Goal: Information Seeking & Learning: Learn about a topic

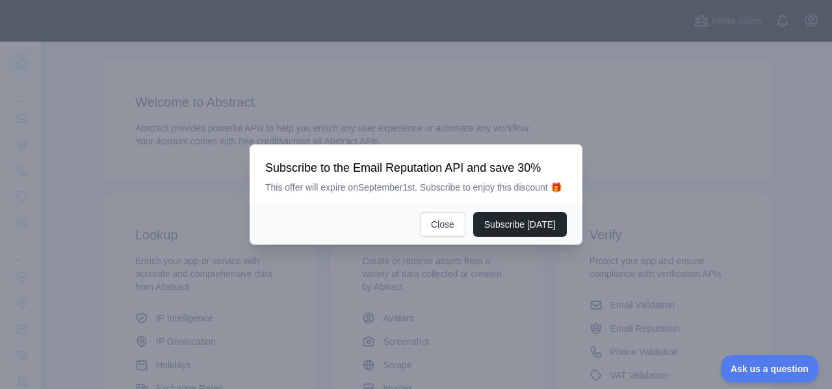
scroll to position [74, 0]
click at [451, 231] on button "Close" at bounding box center [442, 224] width 45 height 25
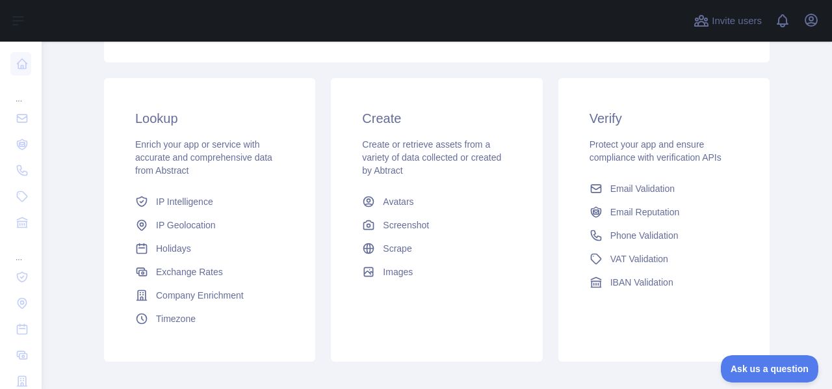
scroll to position [209, 0]
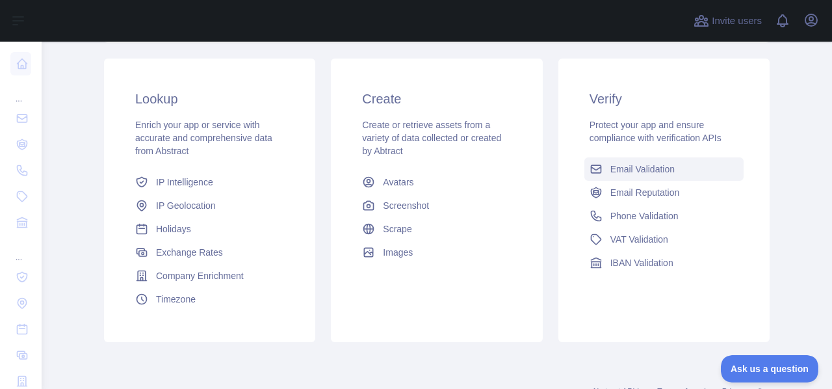
click at [640, 164] on span "Email Validation" at bounding box center [642, 168] width 64 height 13
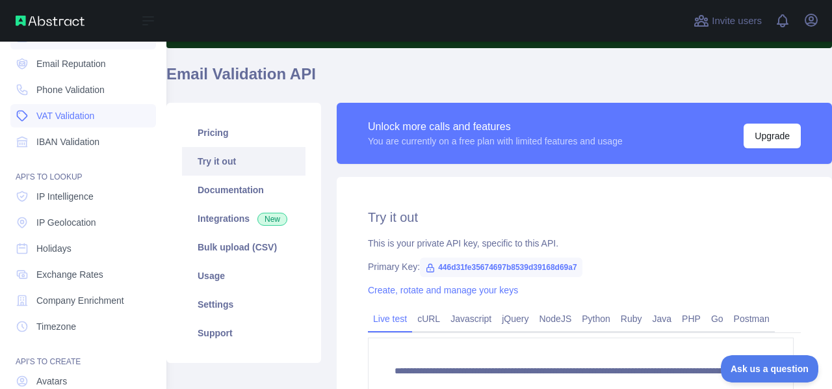
scroll to position [83, 0]
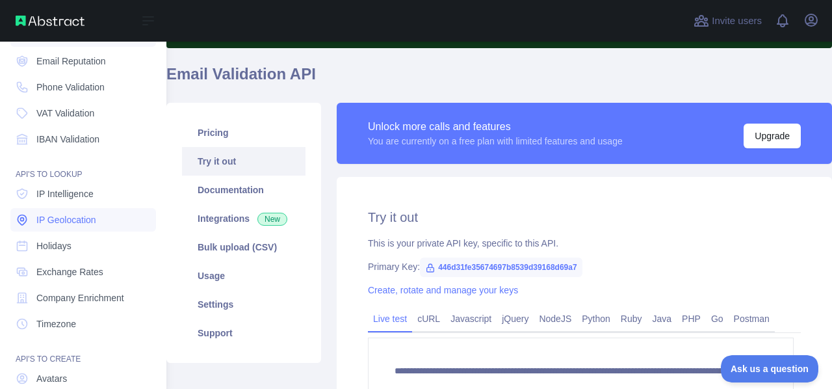
click at [87, 218] on span "IP Geolocation" at bounding box center [66, 219] width 60 height 13
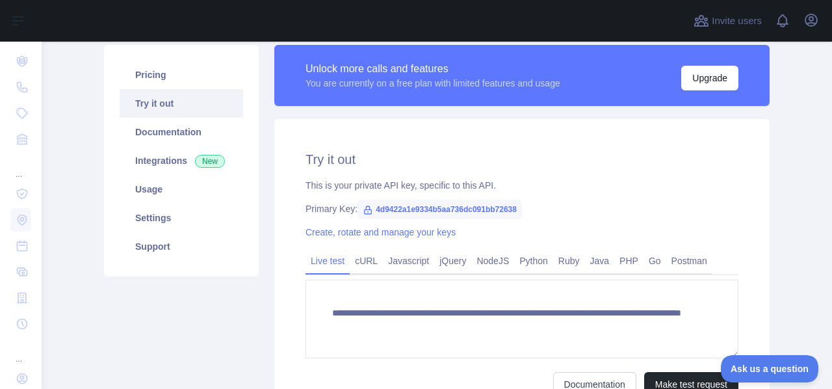
scroll to position [161, 0]
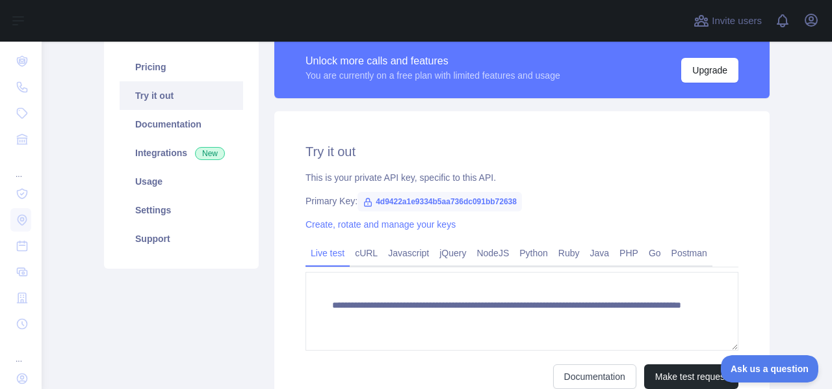
click at [186, 96] on link "Try it out" at bounding box center [181, 95] width 123 height 29
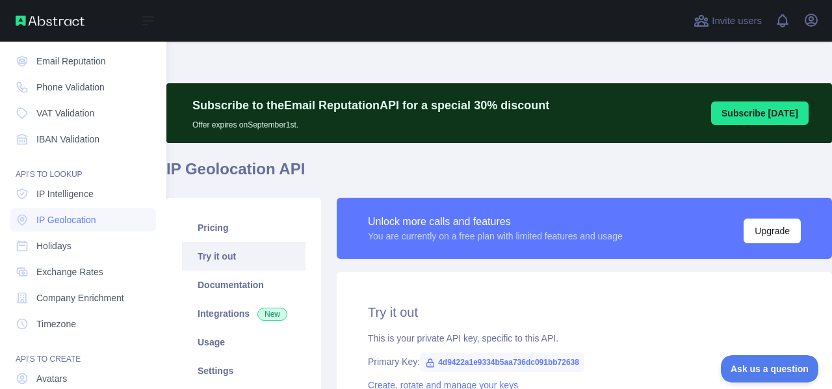
click at [31, 21] on img at bounding box center [50, 21] width 69 height 10
click at [61, 27] on div "Open sidebar" at bounding box center [83, 21] width 166 height 42
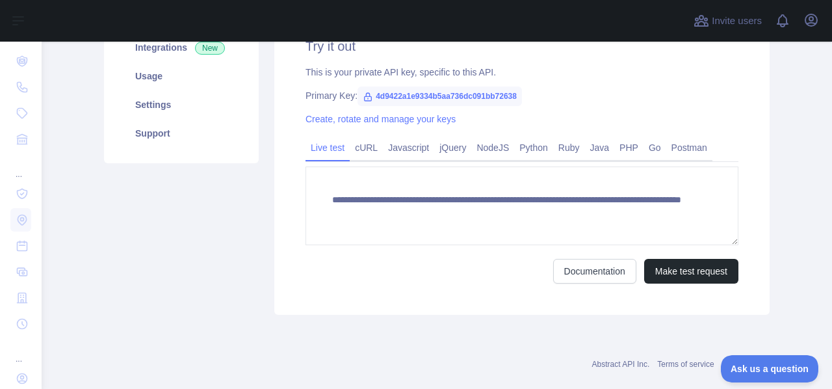
scroll to position [287, 0]
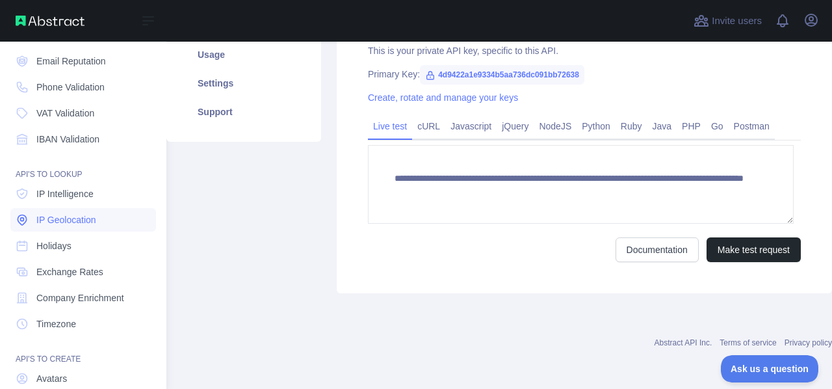
click at [79, 223] on span "IP Geolocation" at bounding box center [66, 219] width 60 height 13
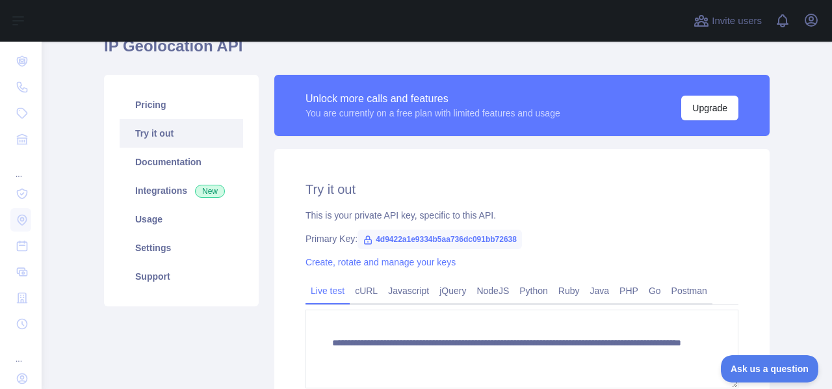
scroll to position [122, 0]
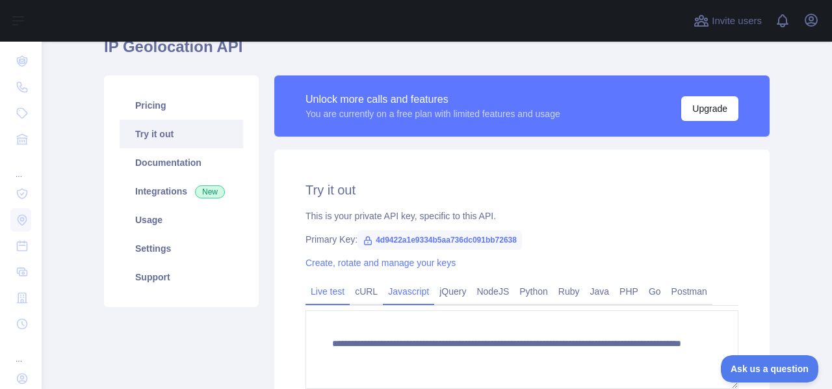
click at [395, 281] on link "Javascript" at bounding box center [408, 291] width 51 height 21
click at [363, 294] on link "cURL" at bounding box center [366, 291] width 33 height 21
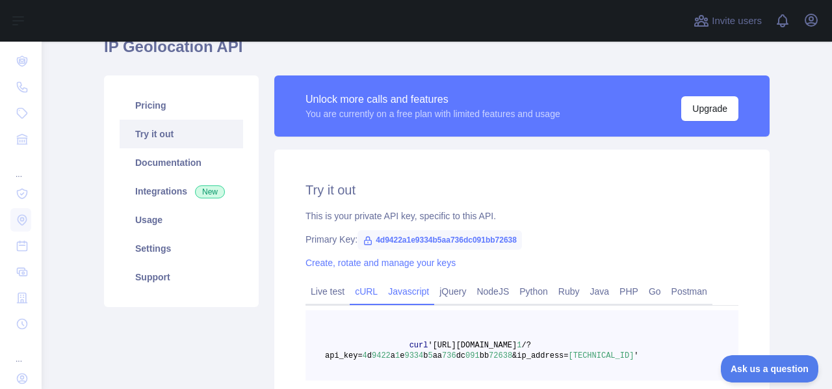
click at [422, 284] on link "Javascript" at bounding box center [408, 291] width 51 height 21
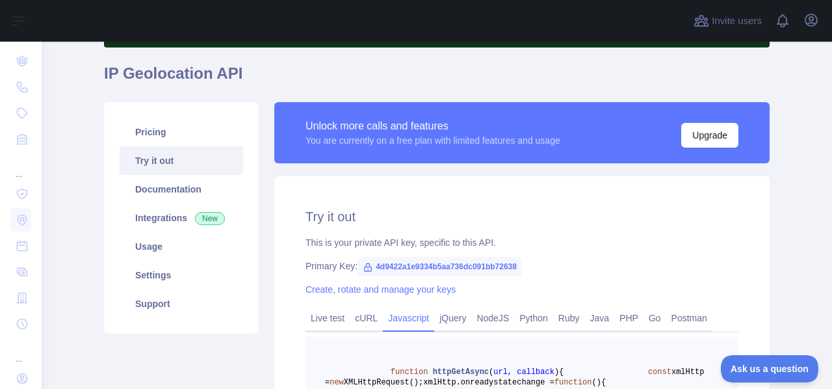
scroll to position [0, 0]
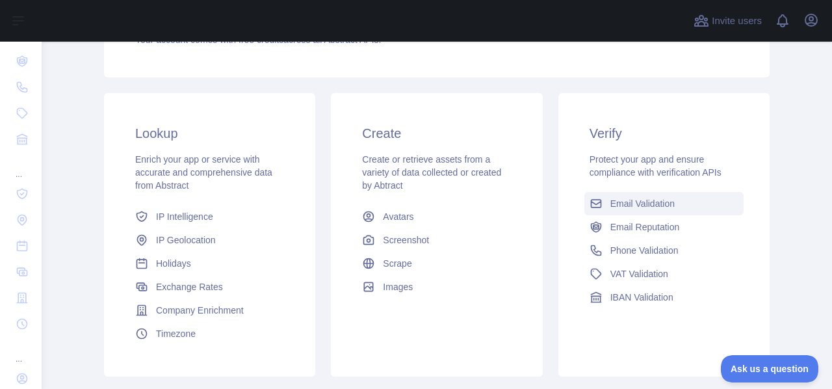
scroll to position [235, 0]
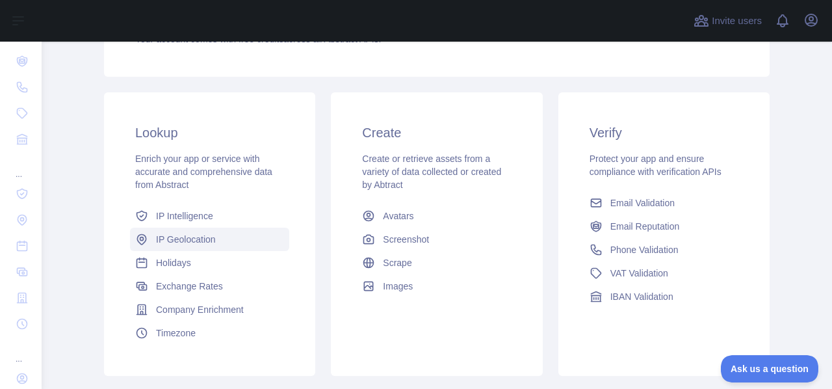
click at [201, 240] on span "IP Geolocation" at bounding box center [186, 239] width 60 height 13
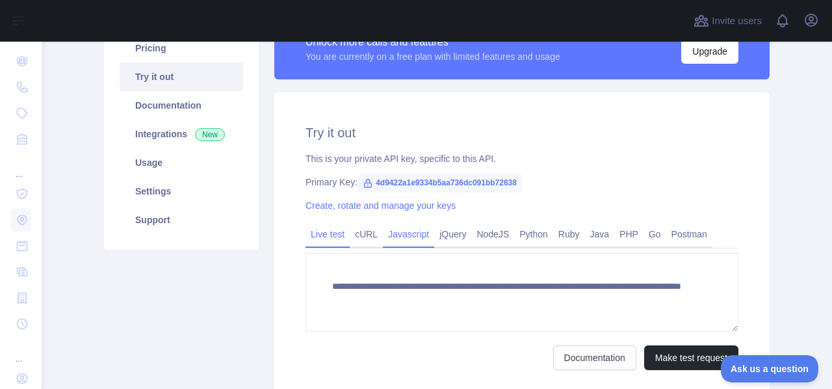
scroll to position [177, 0]
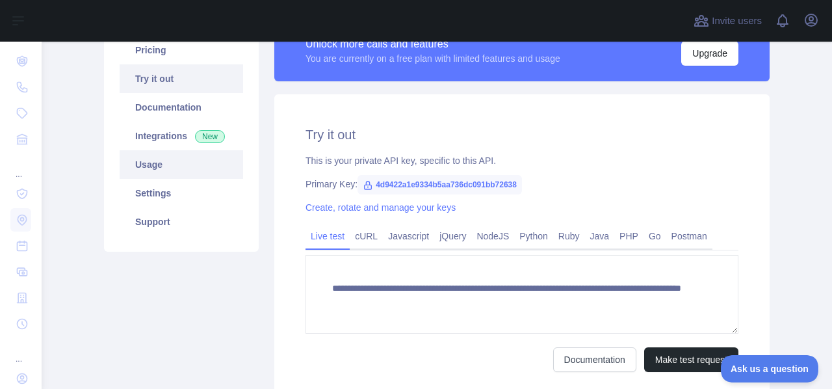
click at [207, 173] on link "Usage" at bounding box center [181, 164] width 123 height 29
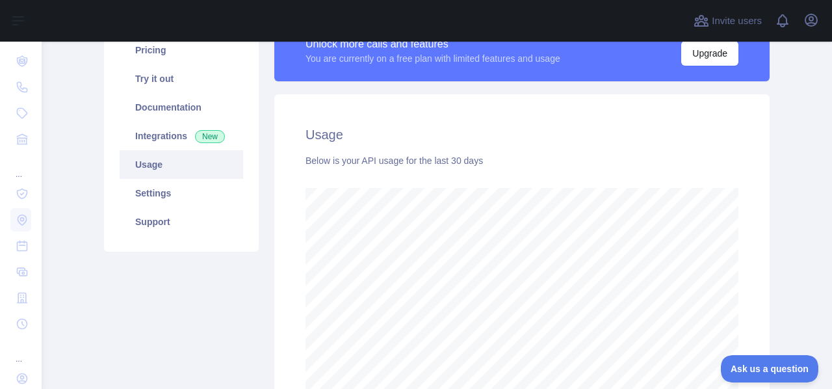
scroll to position [347, 780]
click at [195, 142] on span "New" at bounding box center [210, 136] width 30 height 13
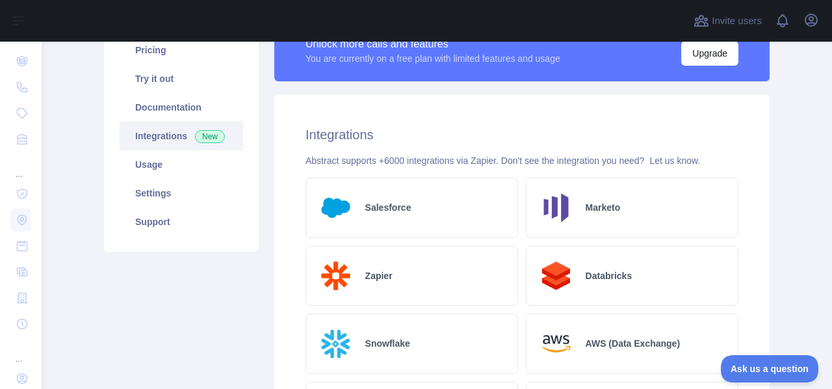
click at [196, 125] on link "Integrations New" at bounding box center [181, 136] width 123 height 29
click at [189, 89] on link "Try it out" at bounding box center [181, 78] width 123 height 29
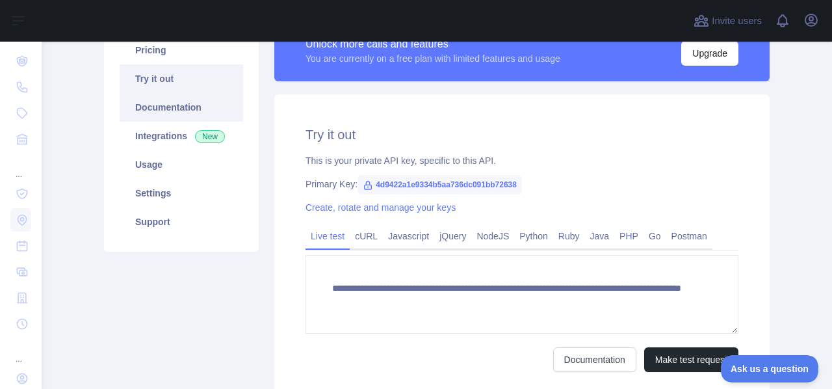
click at [188, 97] on link "Documentation" at bounding box center [181, 107] width 123 height 29
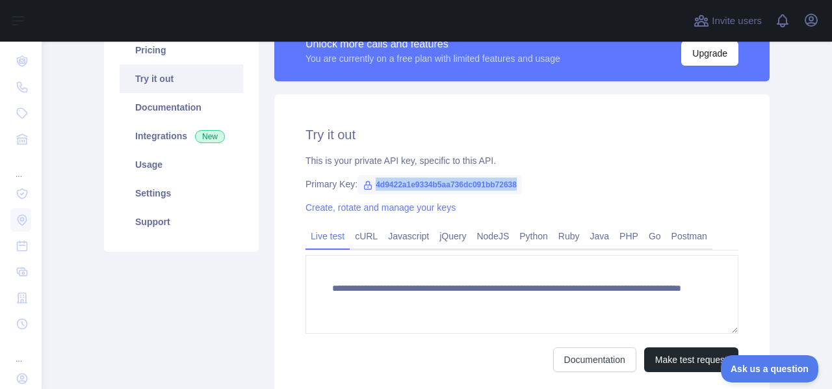
drag, startPoint x: 523, startPoint y: 187, endPoint x: 369, endPoint y: 185, distance: 153.4
click at [369, 185] on div "Primary Key: 4d9422a1e9334b5aa736dc091bb72638" at bounding box center [521, 183] width 433 height 13
copy span "4d9422a1e9334b5aa736dc091bb72638"
